Goal: Information Seeking & Learning: Learn about a topic

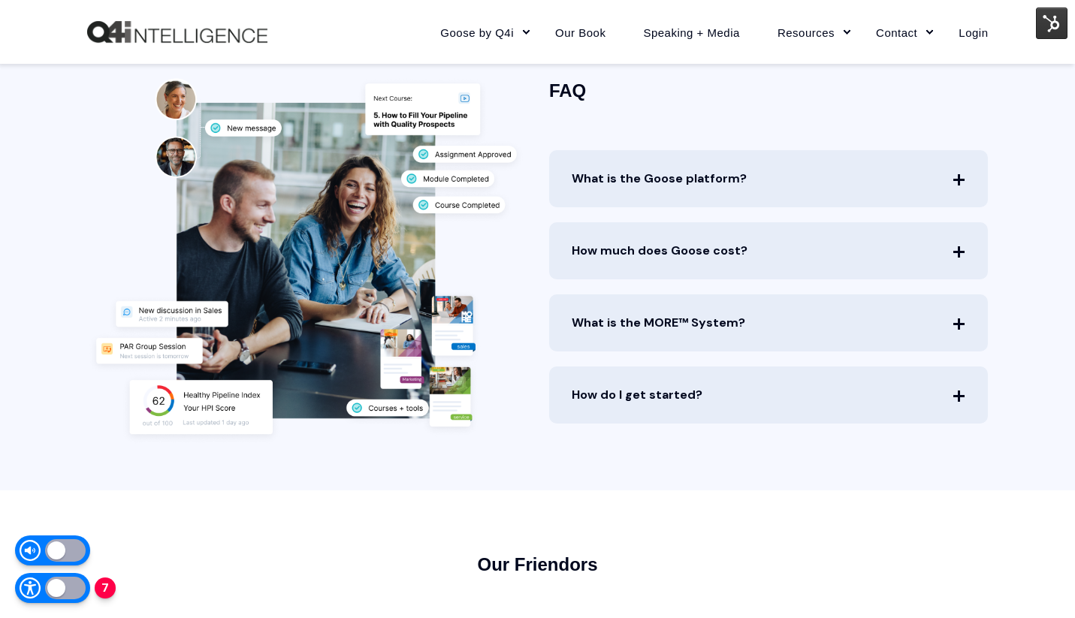
scroll to position [3898, 0]
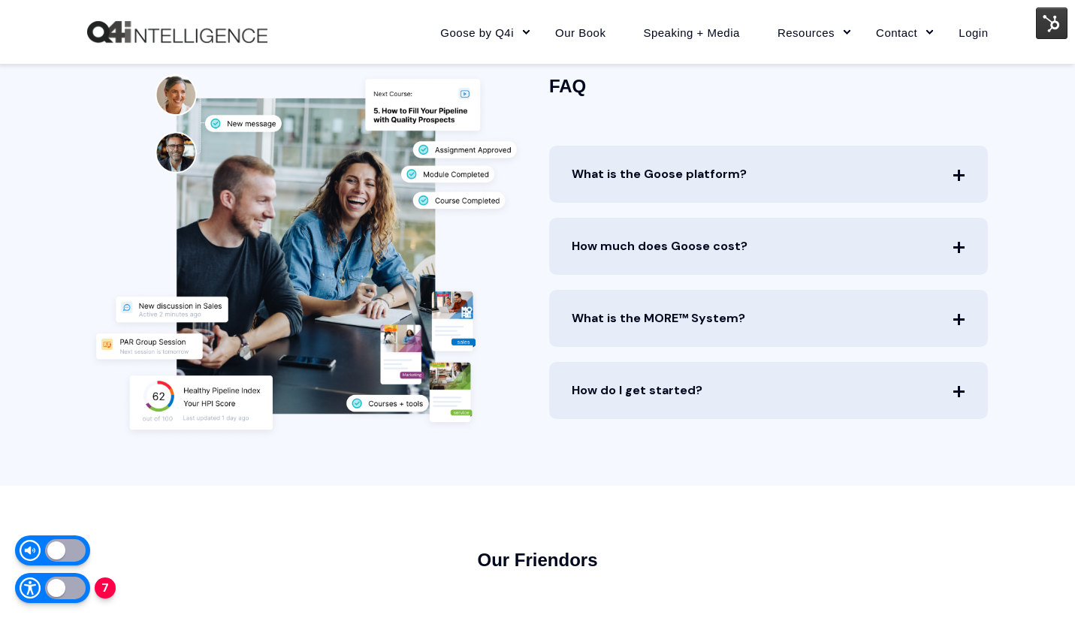
click at [768, 177] on span "What is the Goose platform?" at bounding box center [769, 174] width 440 height 57
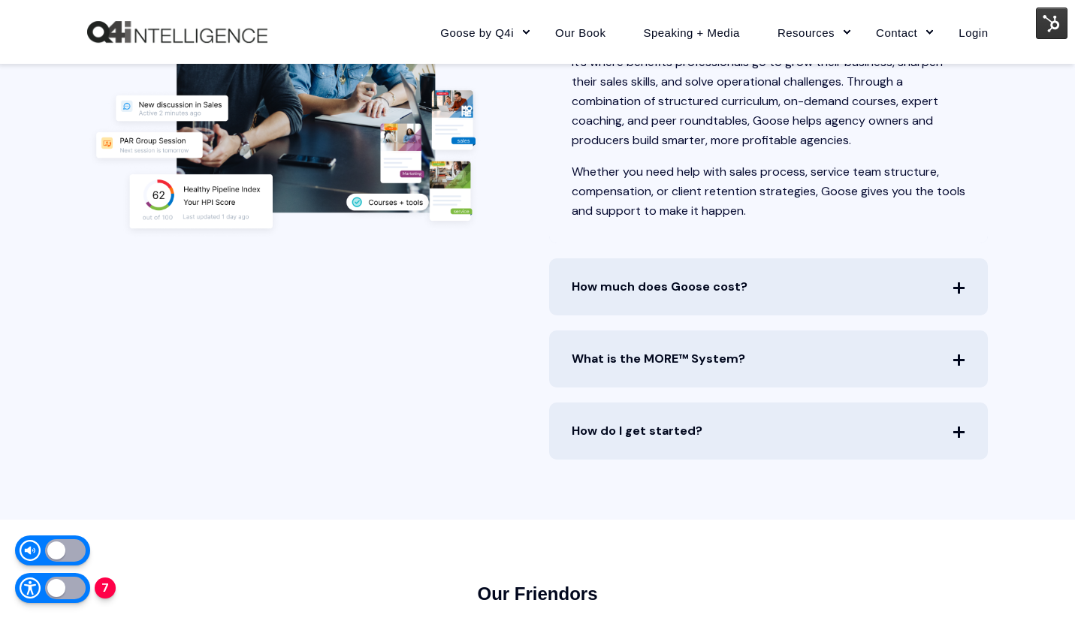
scroll to position [4100, 0]
click at [958, 286] on icon at bounding box center [958, 286] width 0 height 0
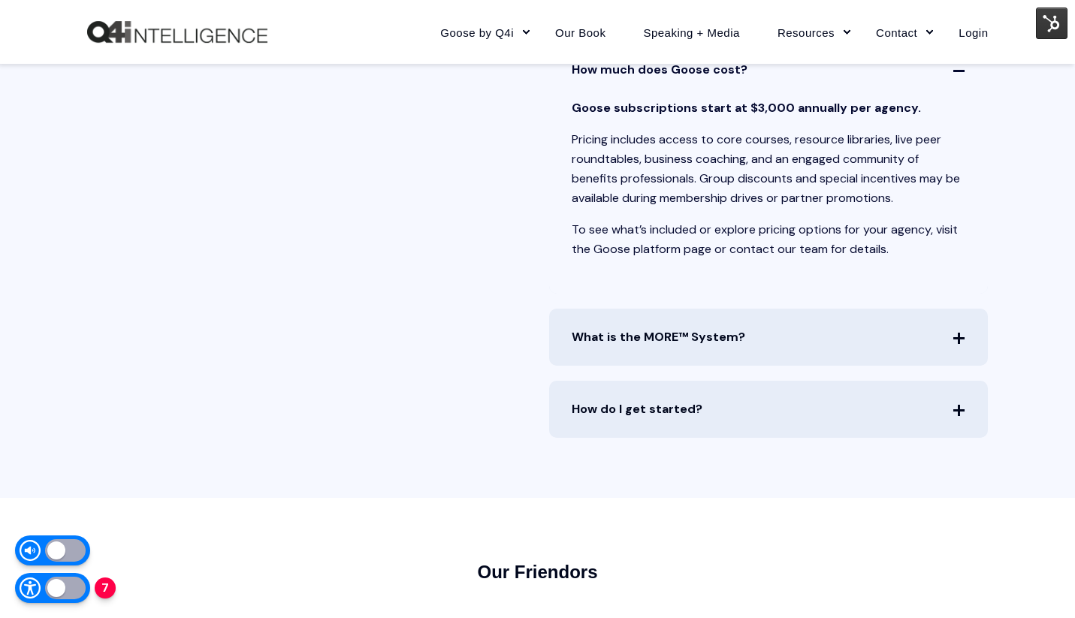
scroll to position [4313, 0]
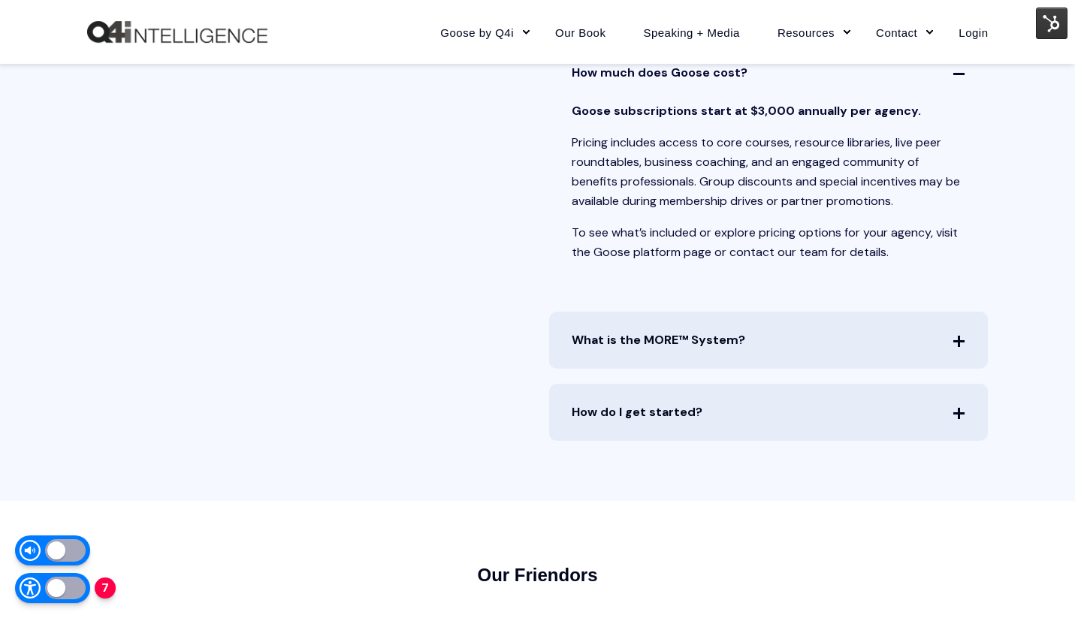
click at [951, 341] on span "What is the MORE™ System?" at bounding box center [769, 340] width 440 height 57
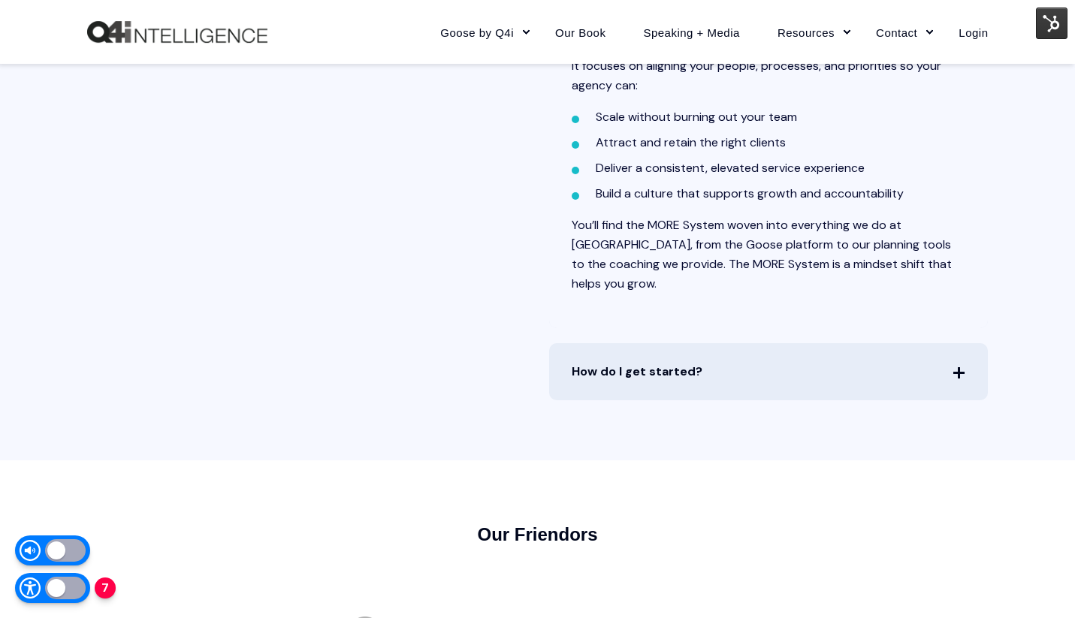
scroll to position [4754, 0]
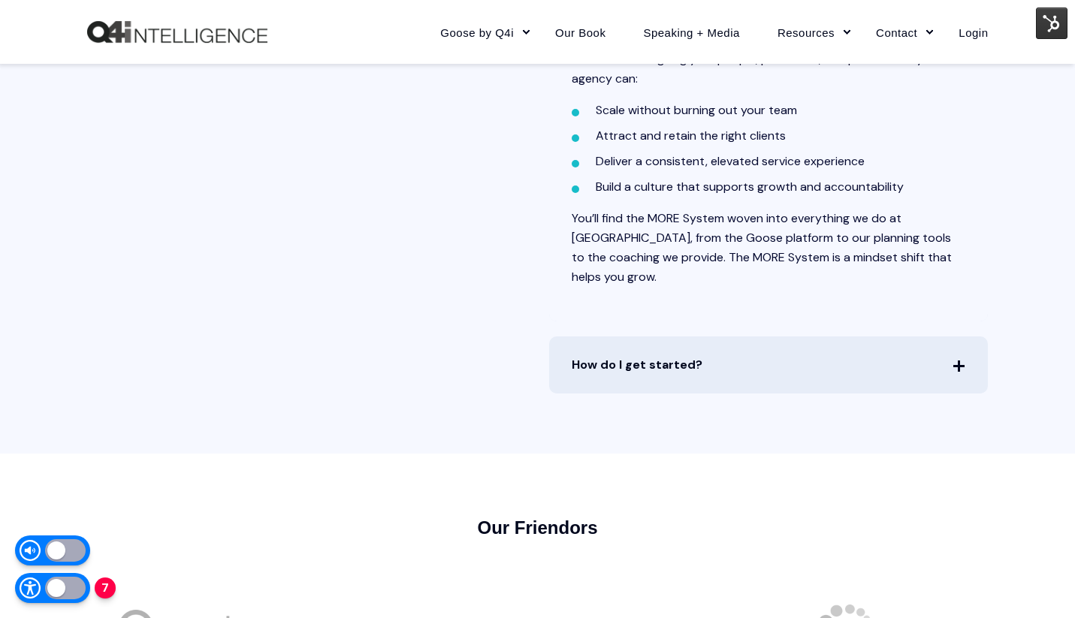
click at [931, 354] on span "How do I get started?" at bounding box center [769, 365] width 440 height 57
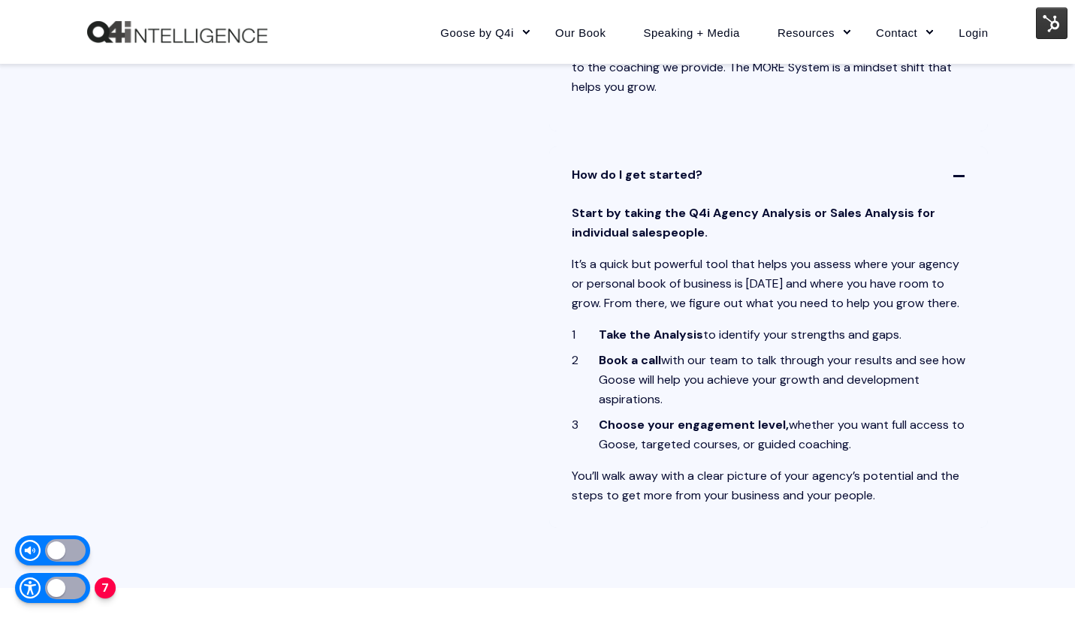
scroll to position [4939, 0]
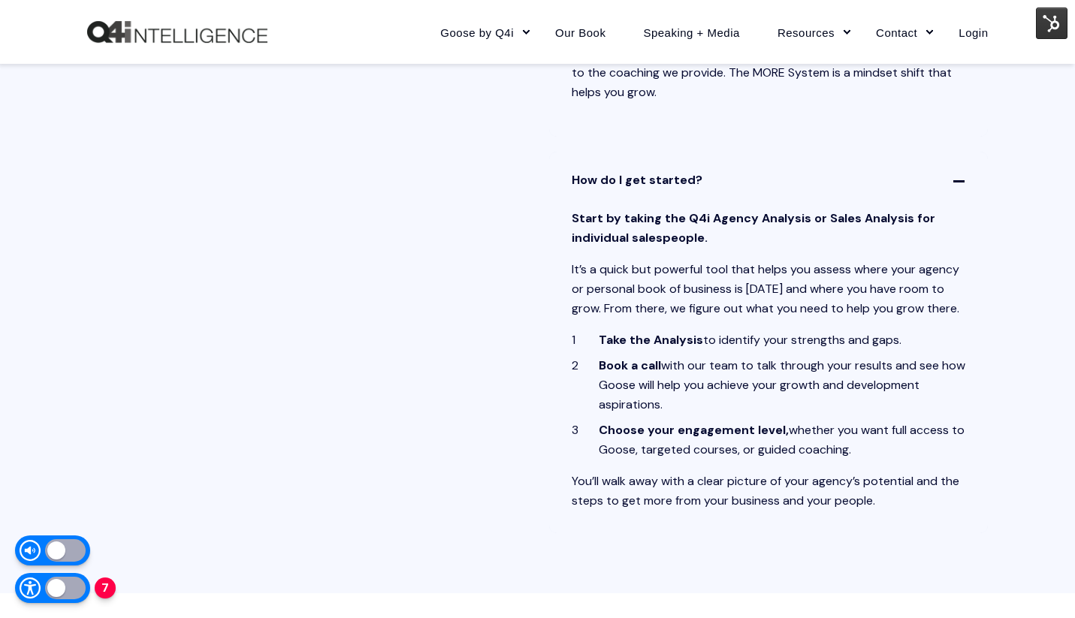
click at [790, 220] on p "Start by taking the Q4i Agency Analysis or Sales Analysis for individual salesp…" at bounding box center [769, 228] width 394 height 39
click at [1056, 16] on img at bounding box center [1052, 24] width 32 height 32
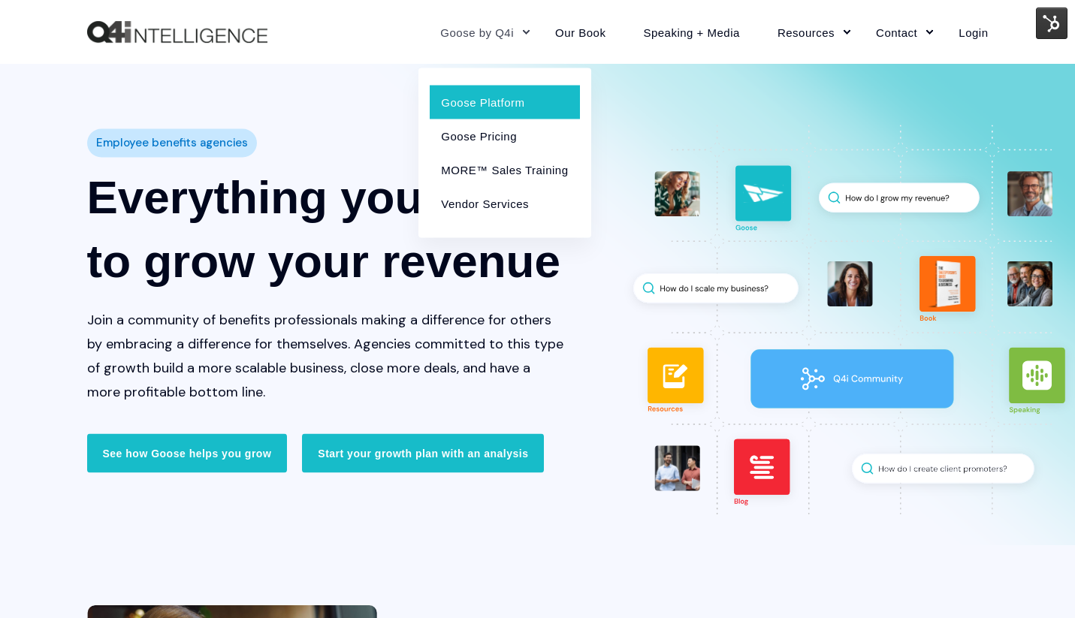
click at [480, 105] on link "Goose Platform" at bounding box center [505, 102] width 150 height 34
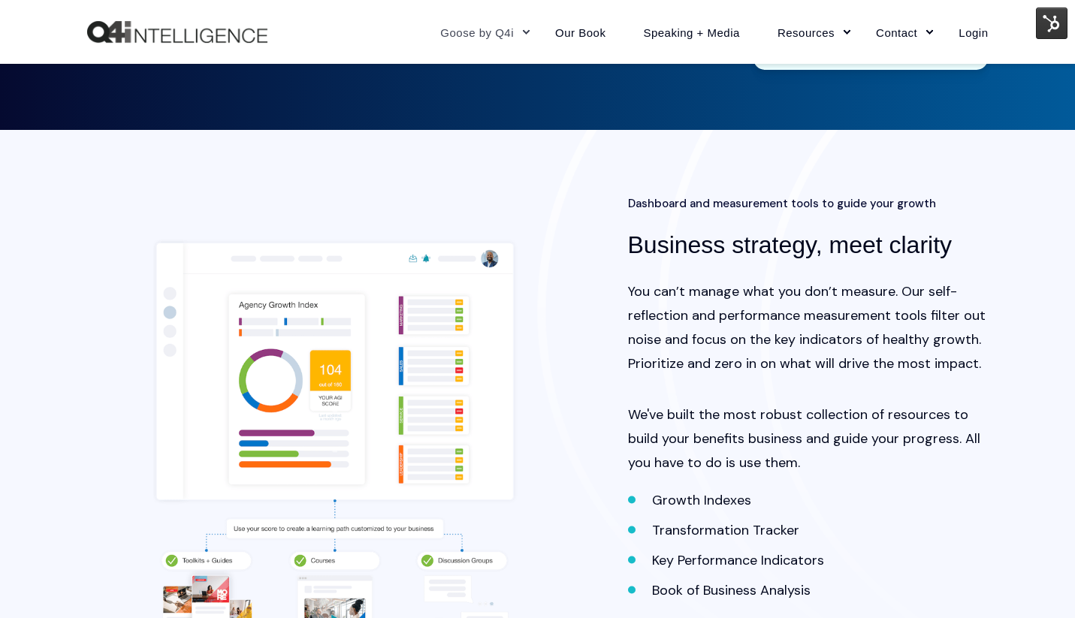
scroll to position [1903, 0]
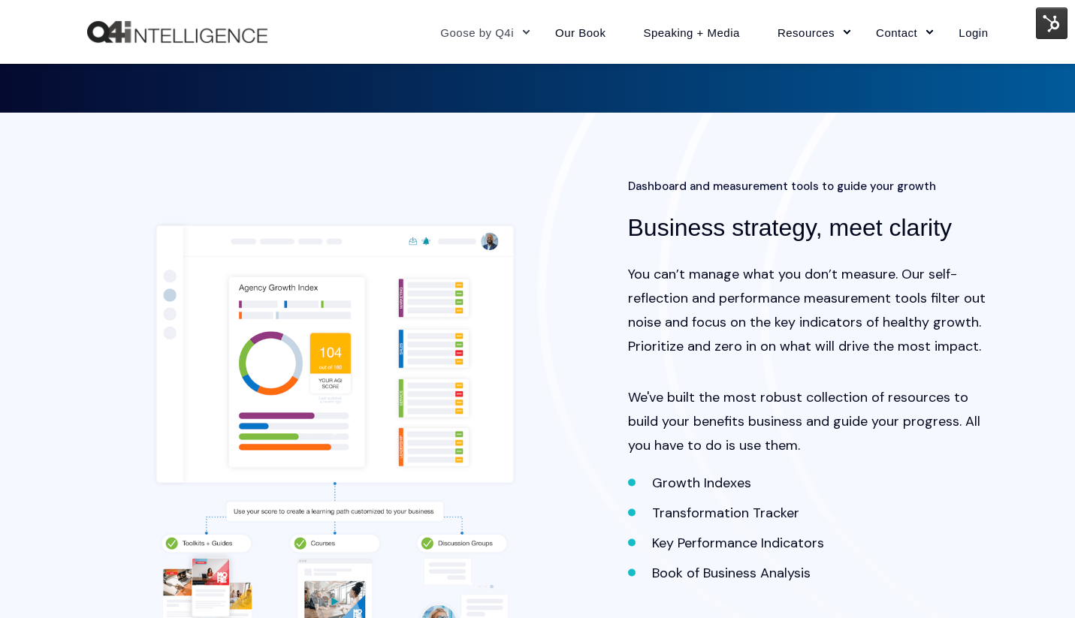
click at [206, 39] on img "Back to Home" at bounding box center [177, 32] width 180 height 23
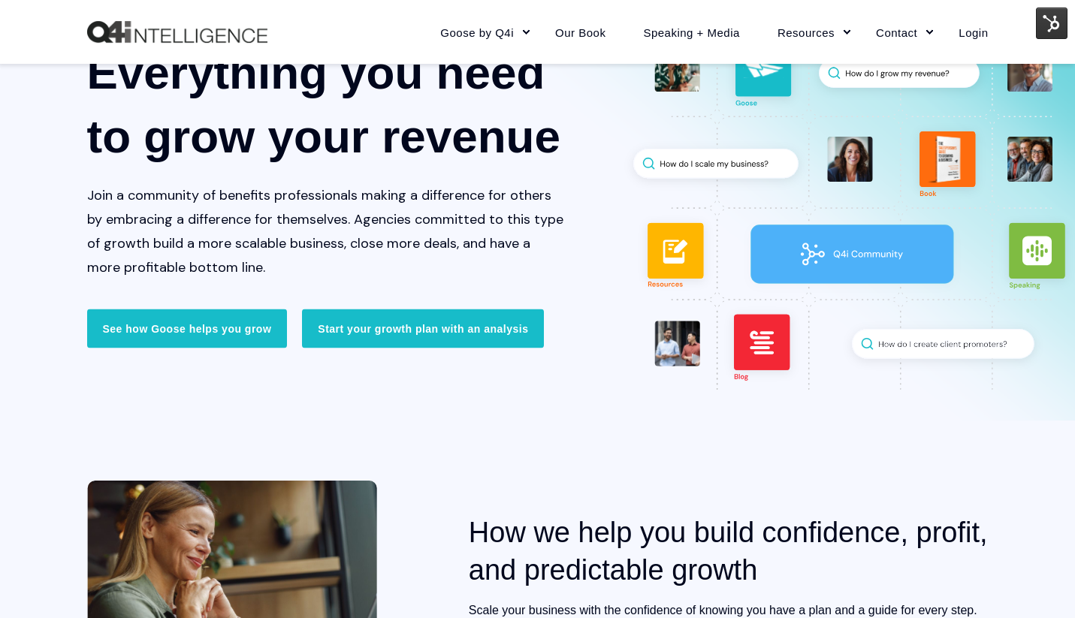
scroll to position [135, 0]
